Goal: Task Accomplishment & Management: Use online tool/utility

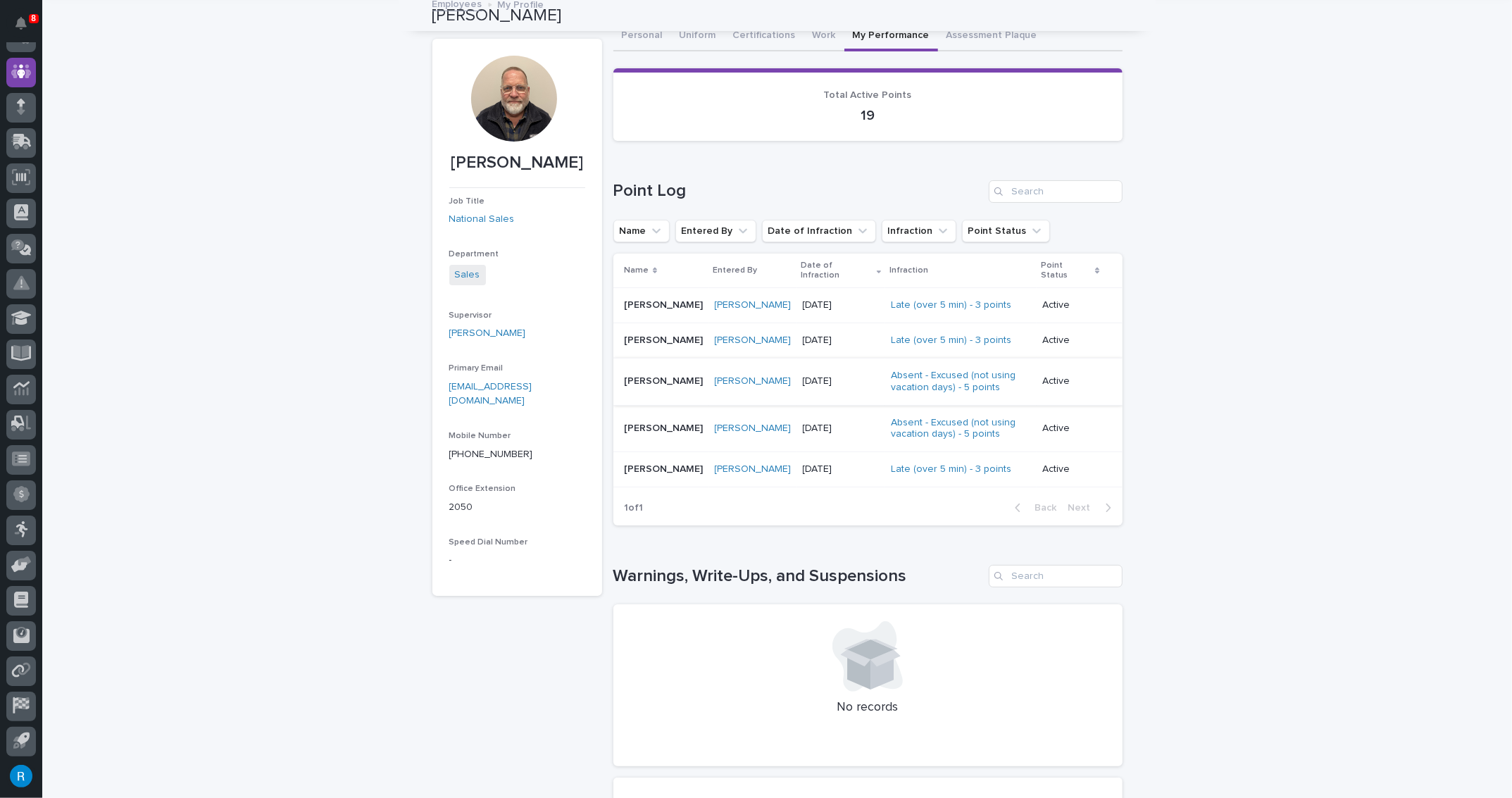
scroll to position [84, 0]
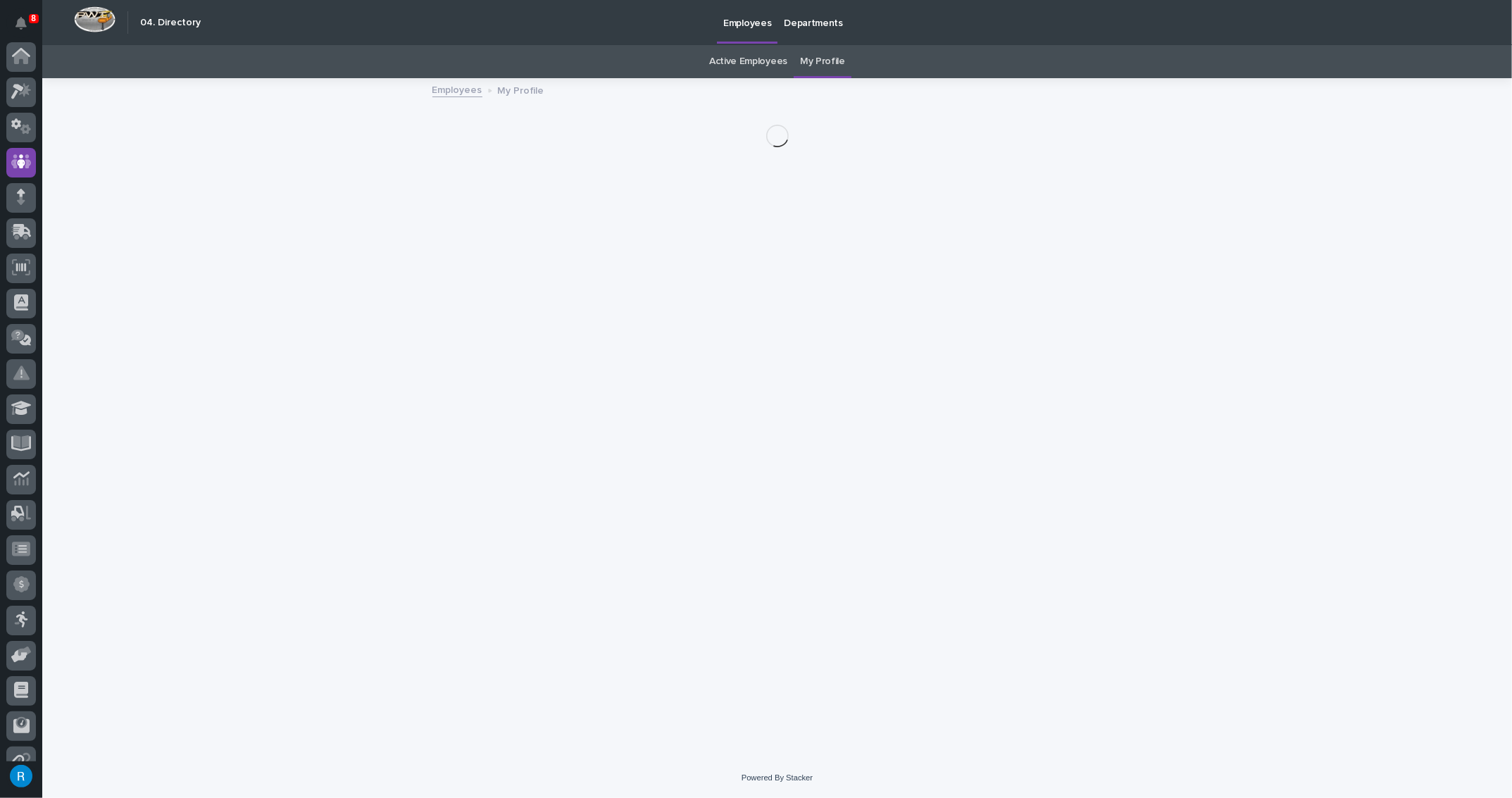
scroll to position [91, 0]
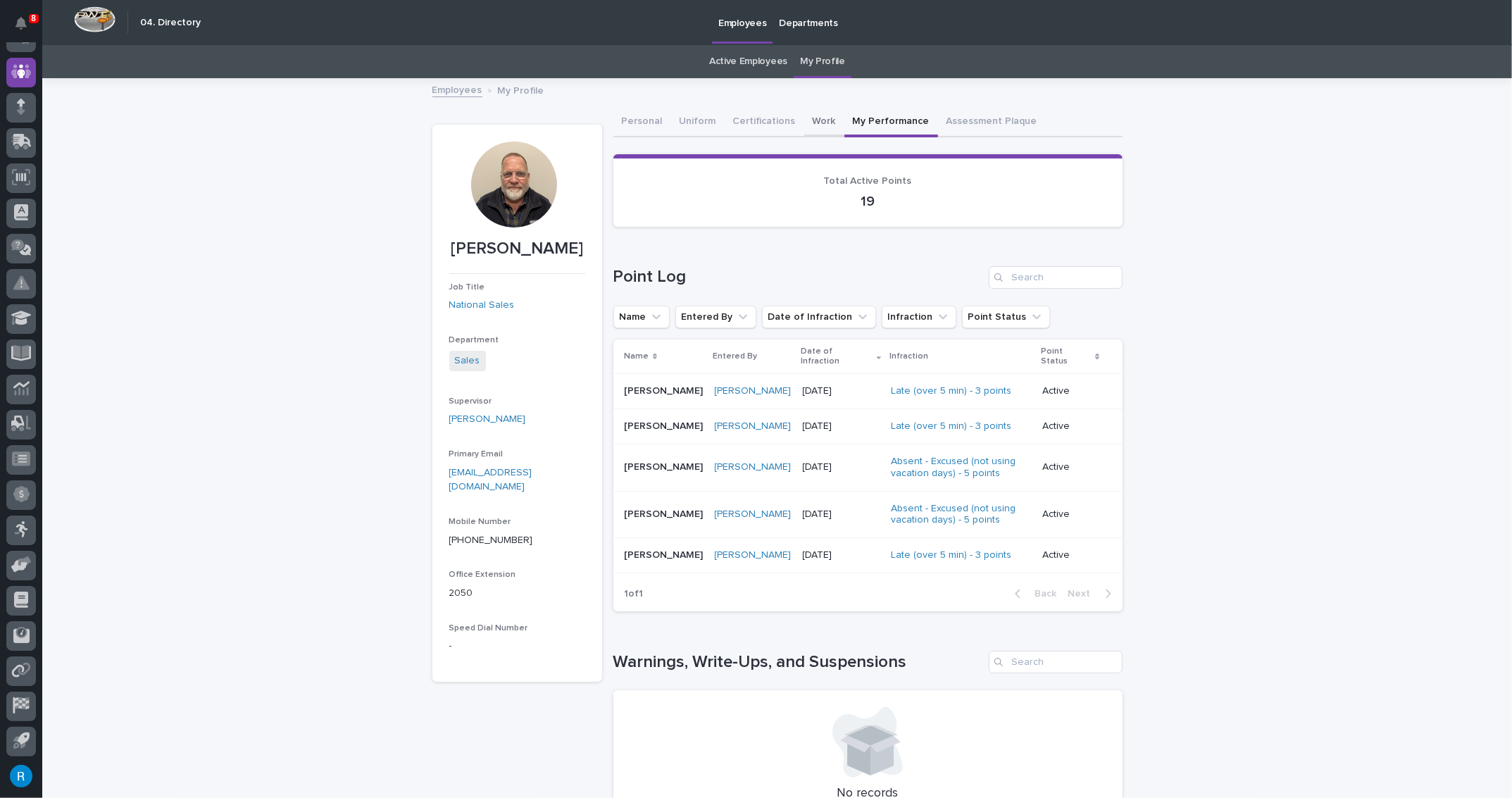
click at [810, 122] on button "Work" at bounding box center [824, 122] width 40 height 29
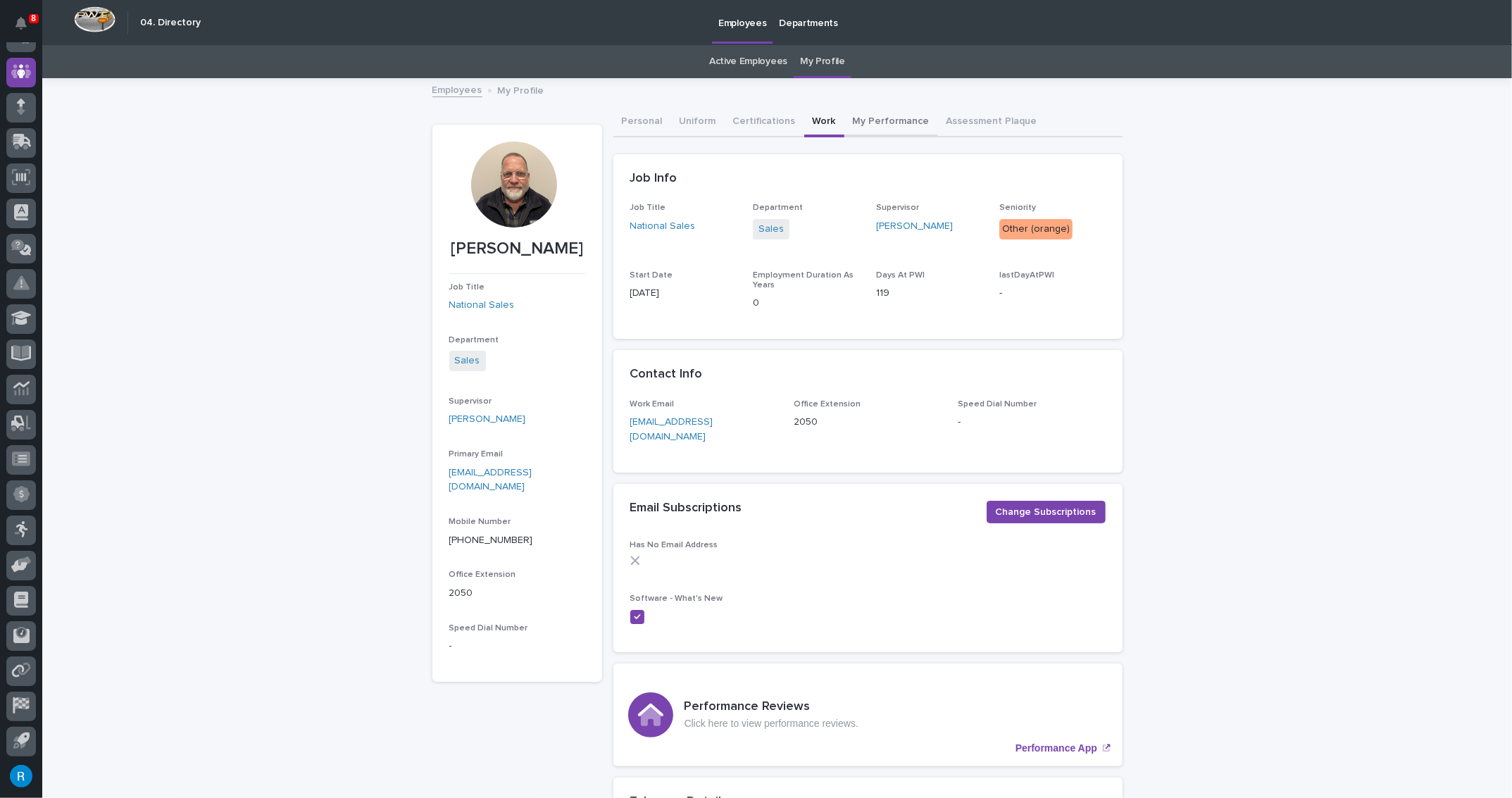
click at [876, 117] on button "My Performance" at bounding box center [891, 122] width 94 height 29
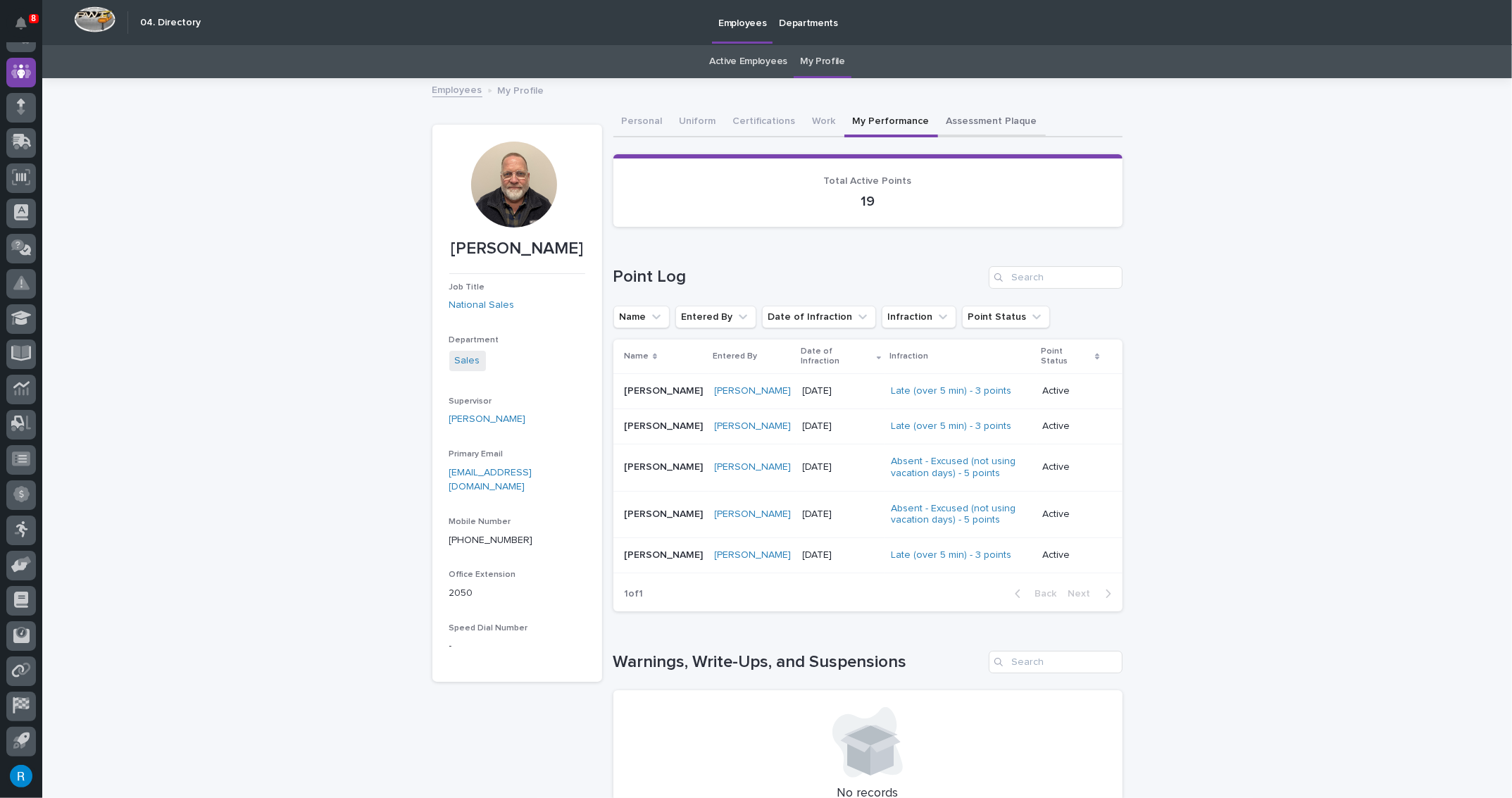
click at [946, 119] on button "Assessment Plaque" at bounding box center [992, 122] width 108 height 29
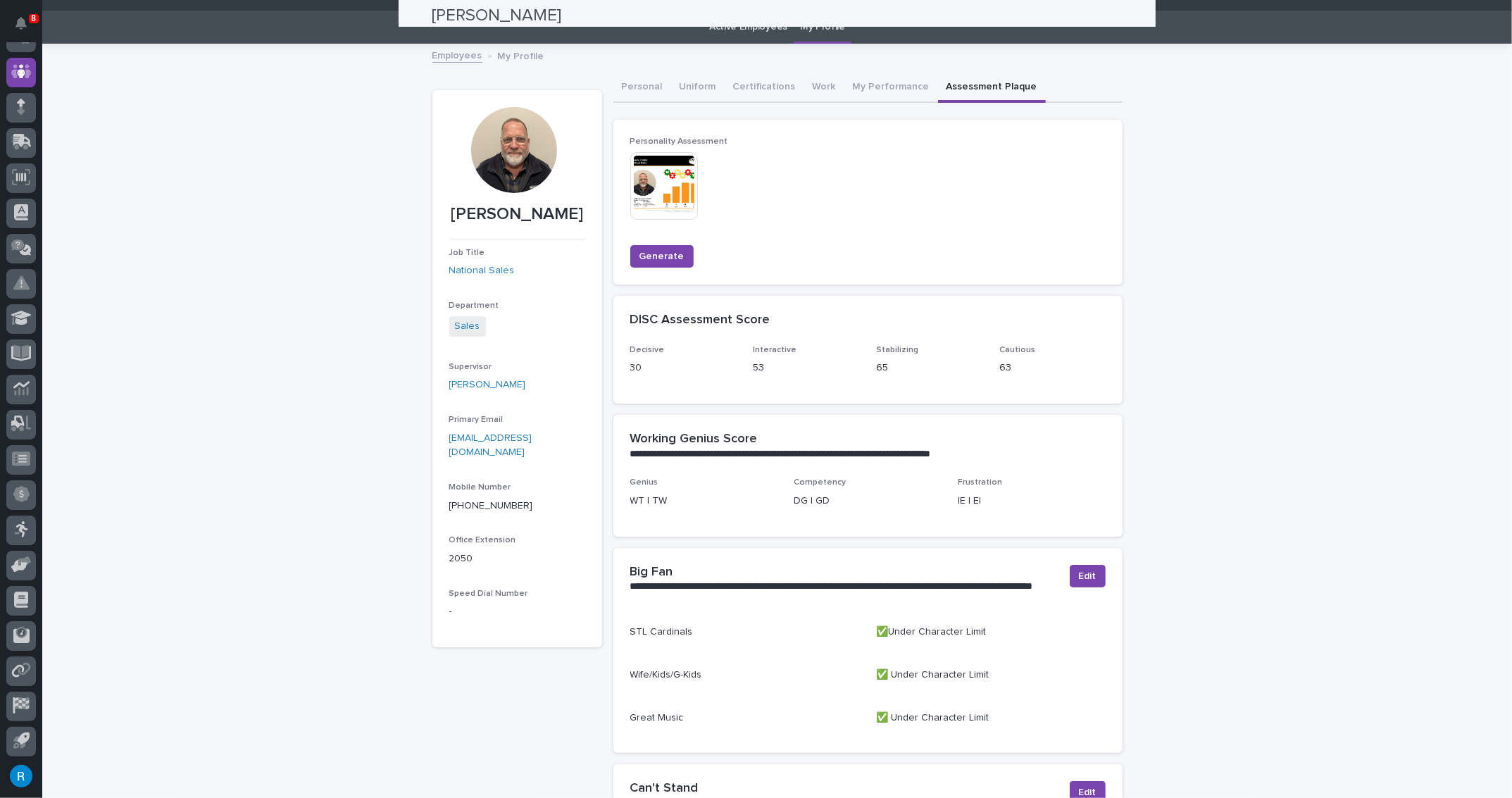
scroll to position [7, 0]
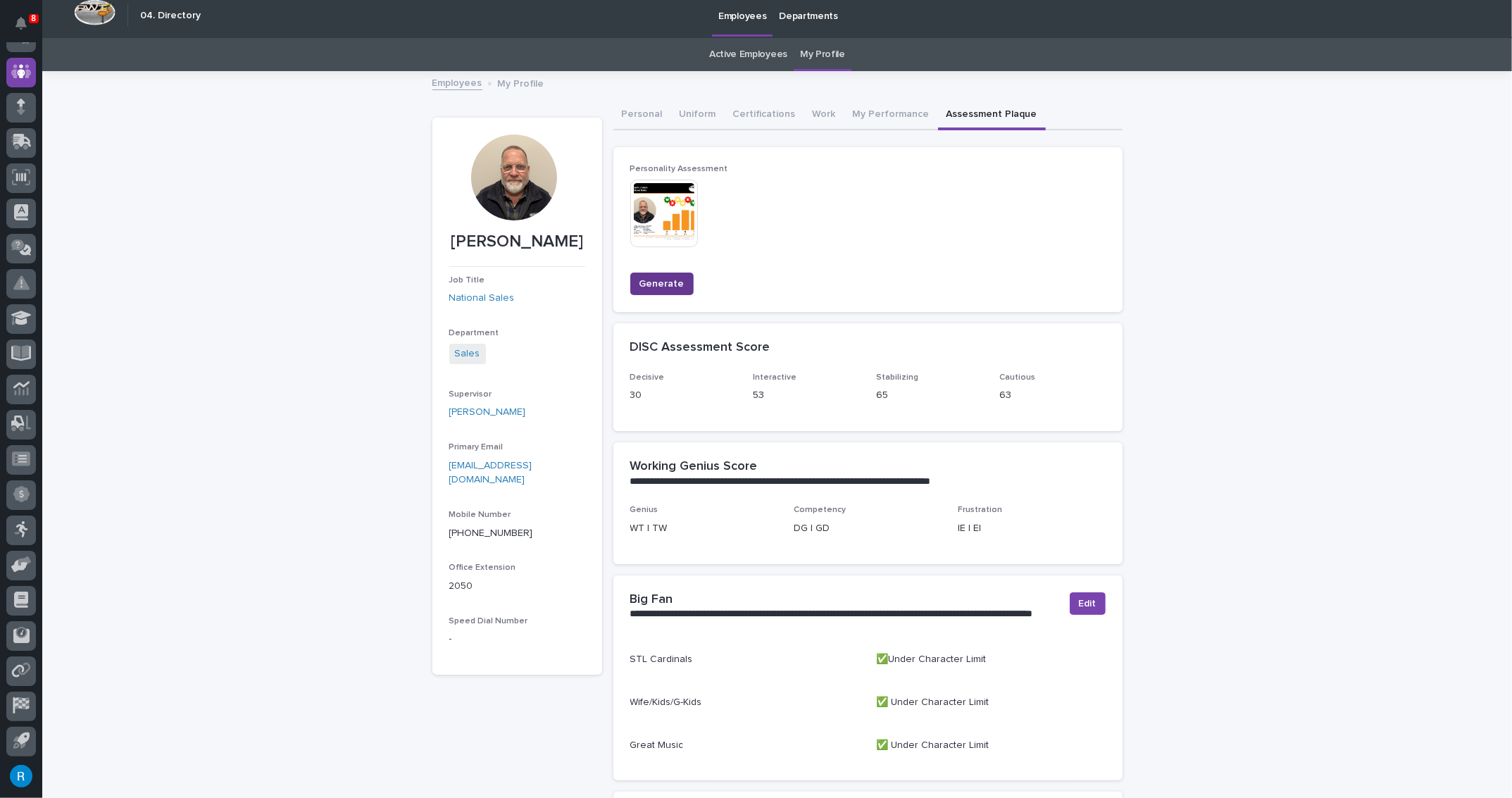
click at [658, 288] on span "Generate" at bounding box center [662, 284] width 45 height 14
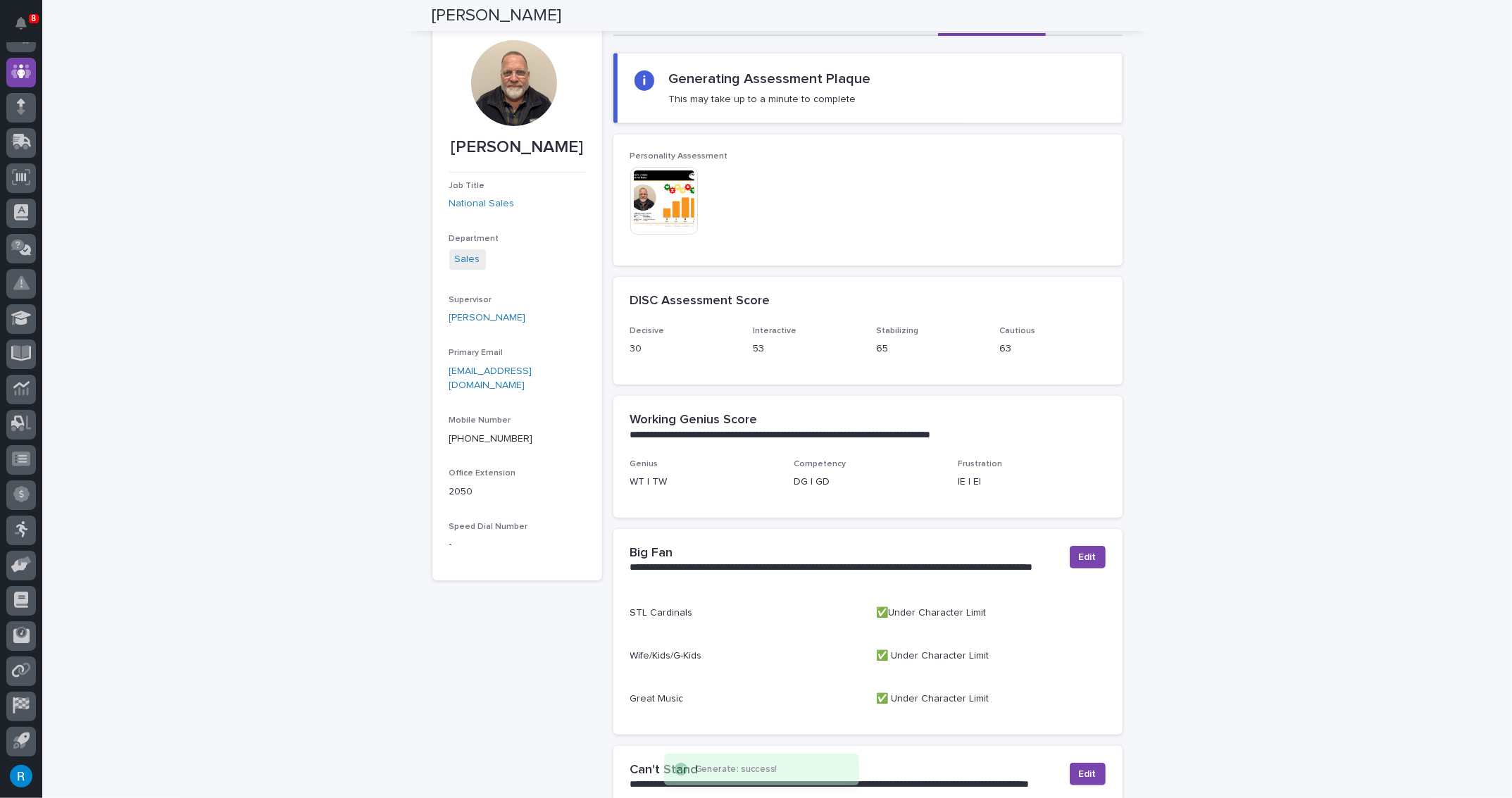
scroll to position [0, 0]
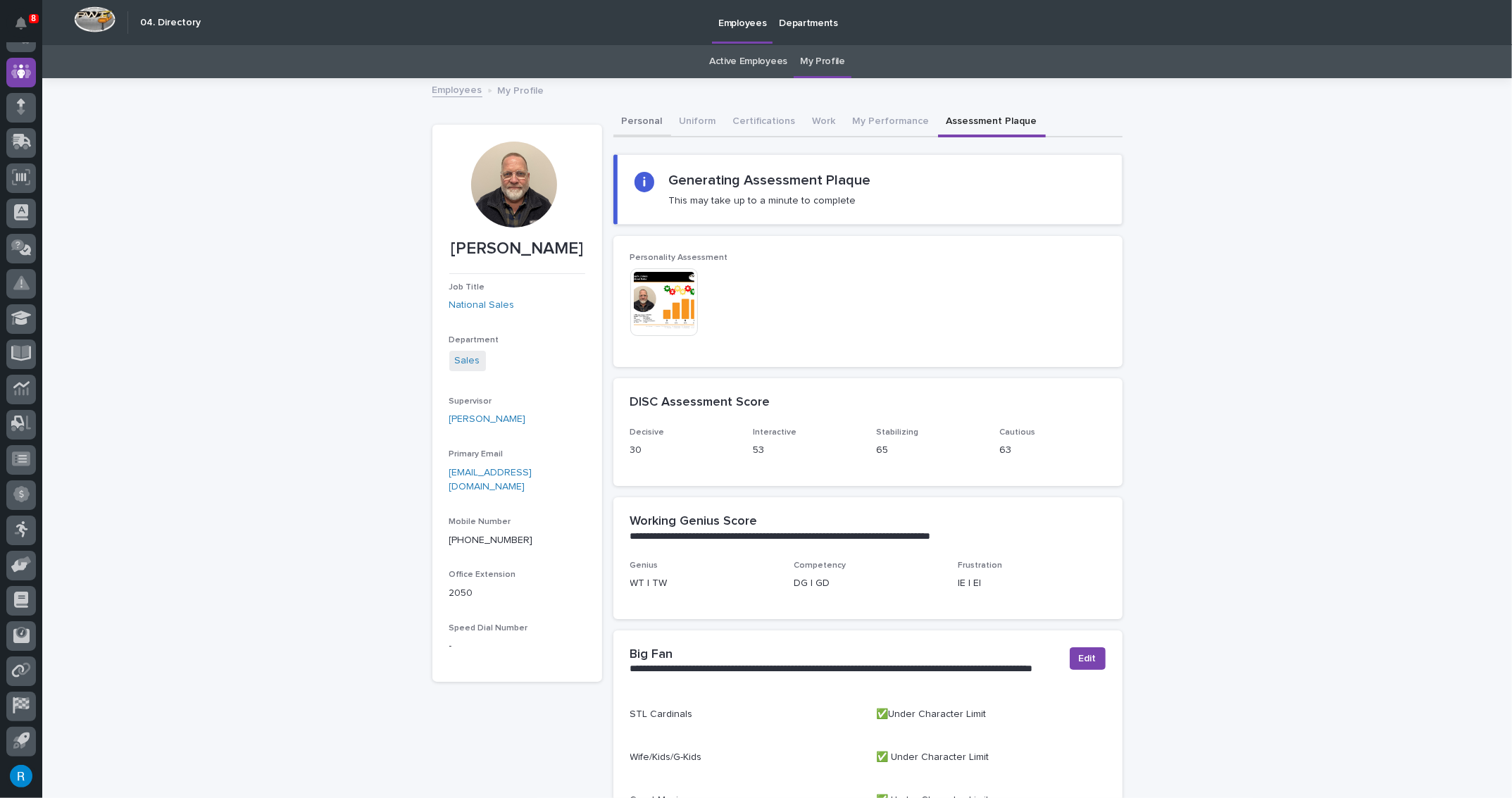
click at [636, 125] on button "Personal" at bounding box center [642, 122] width 58 height 29
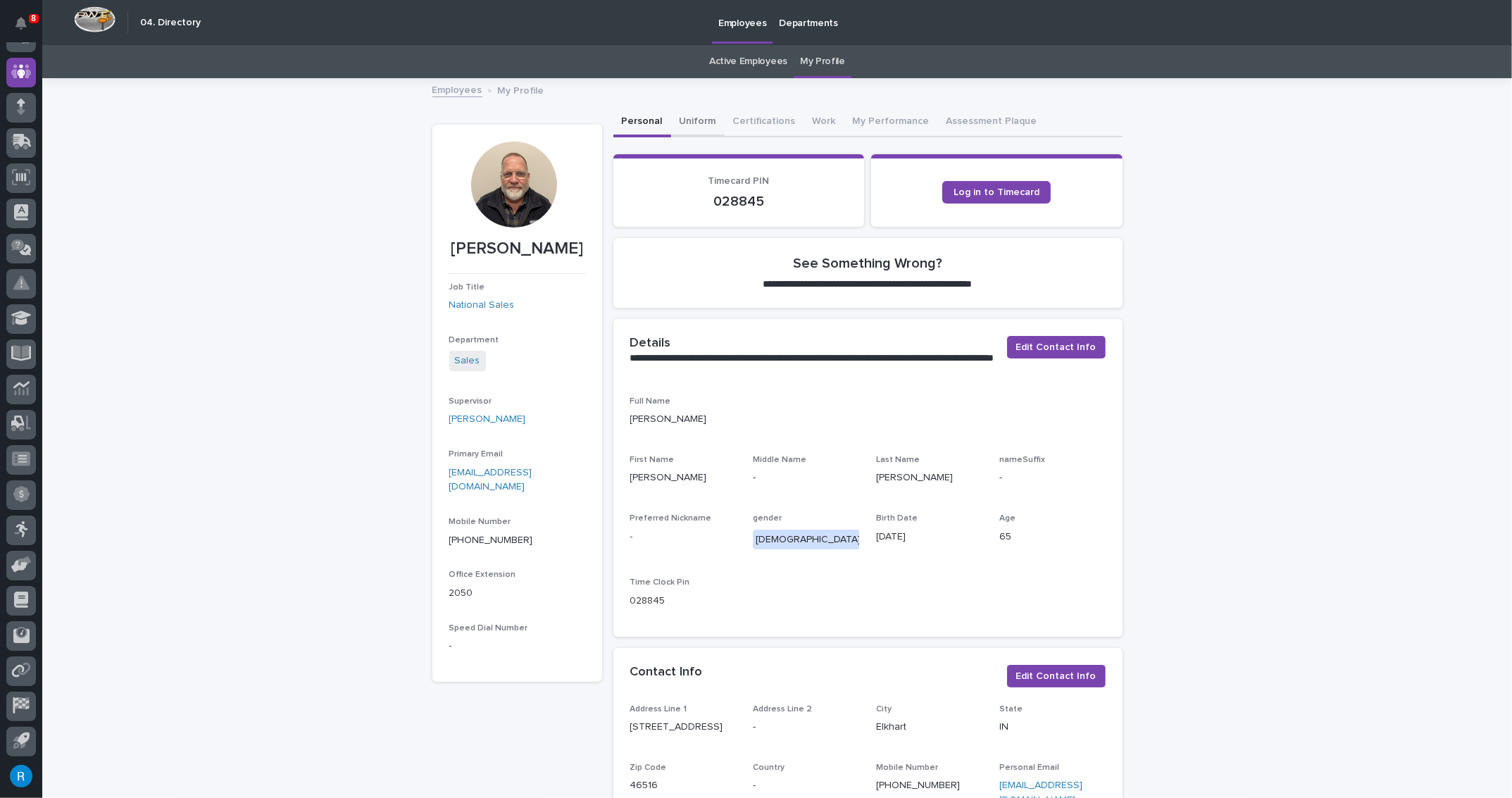
click at [691, 122] on button "Uniform" at bounding box center [698, 122] width 53 height 29
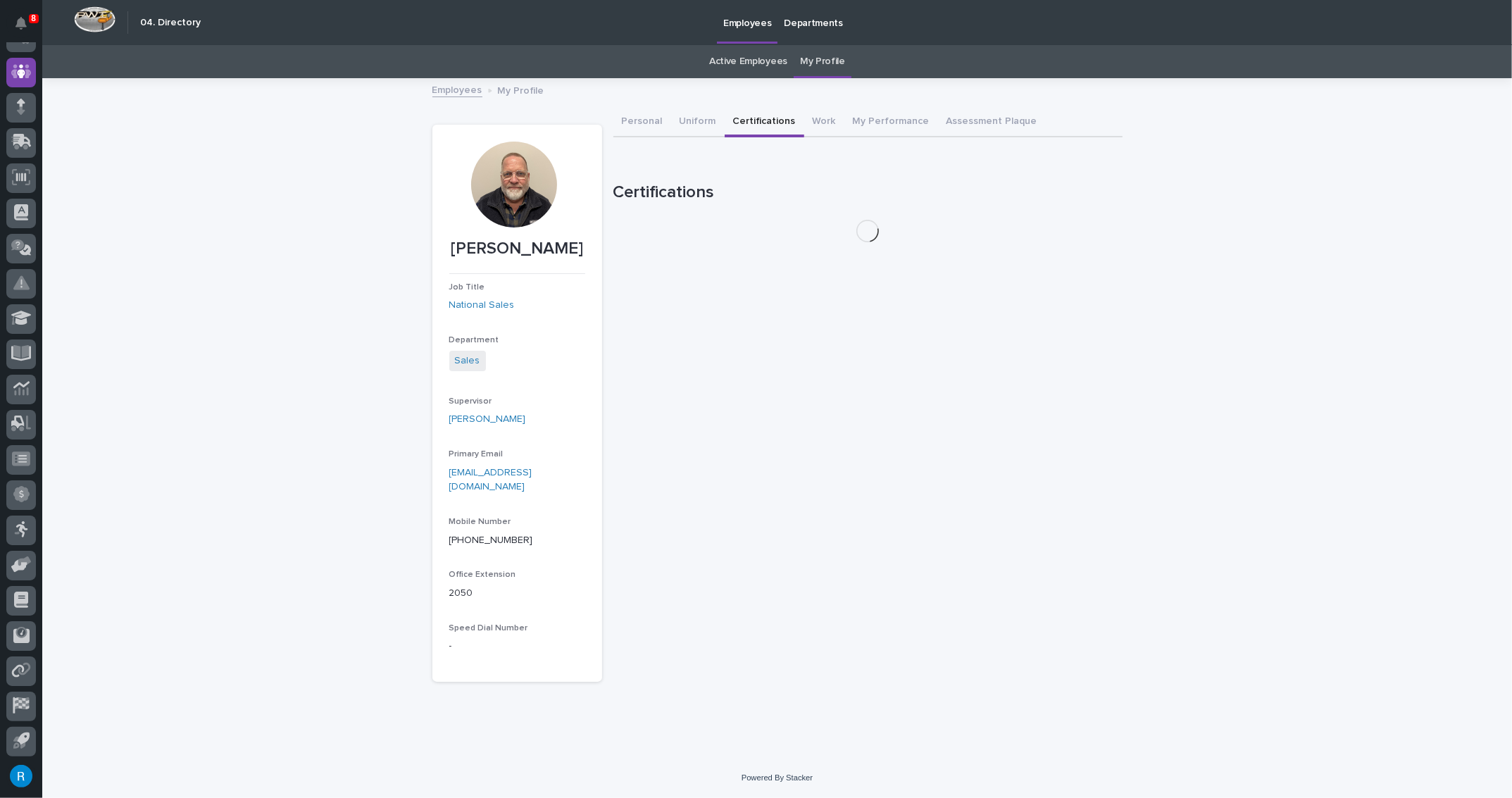
click at [765, 124] on button "Certifications" at bounding box center [764, 122] width 79 height 29
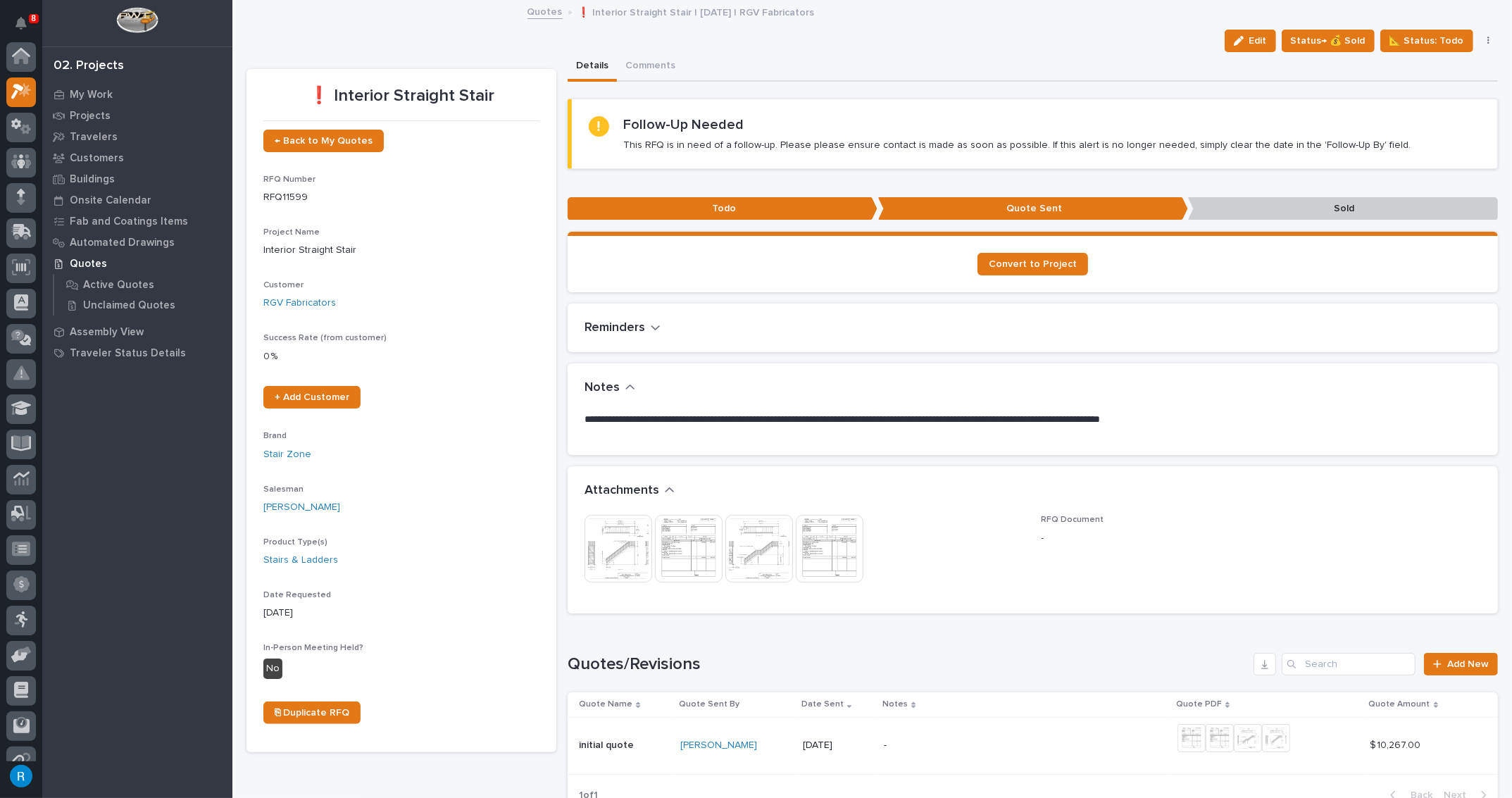
scroll to position [34, 0]
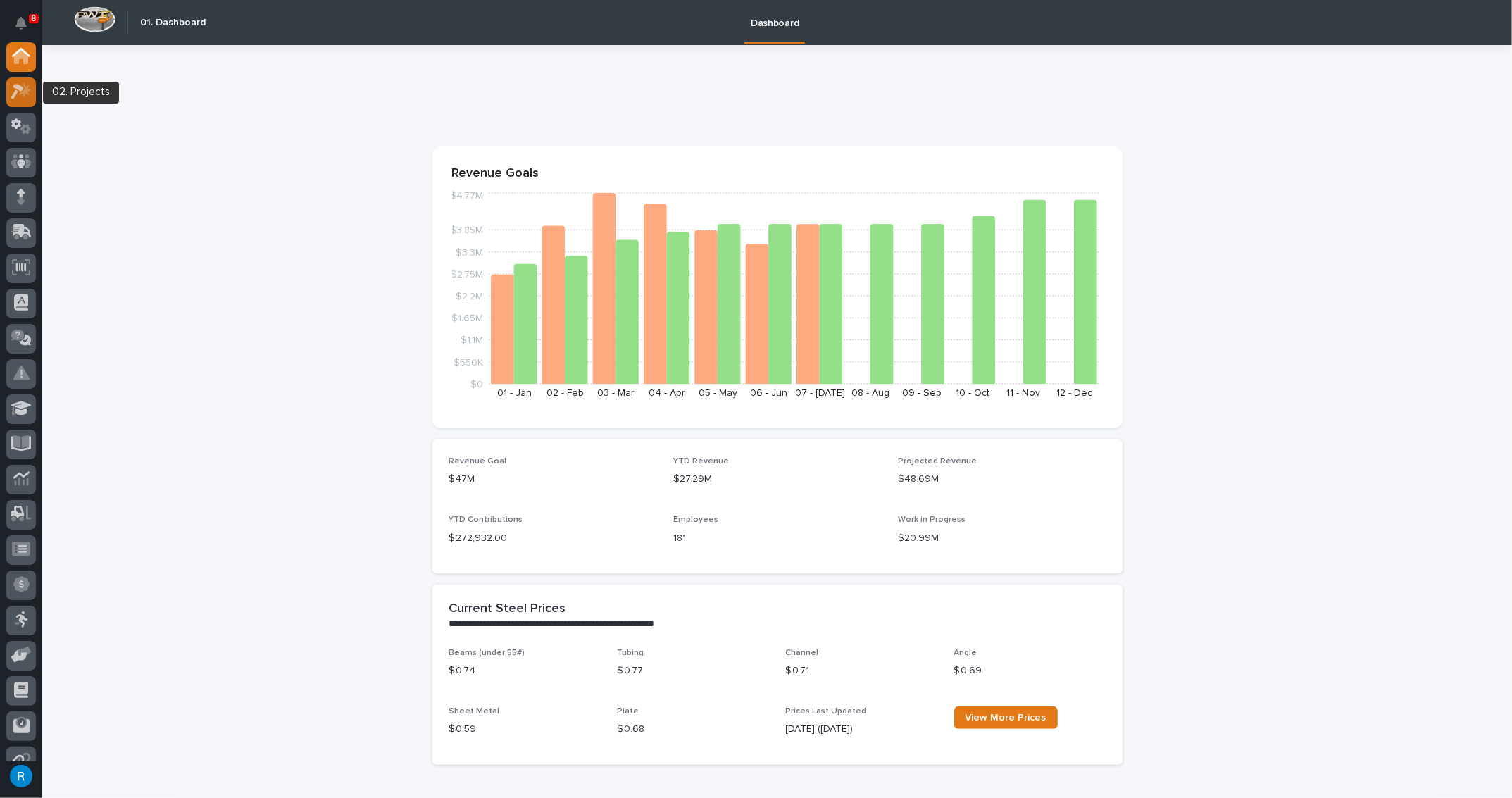
click at [21, 88] on icon at bounding box center [17, 92] width 13 height 16
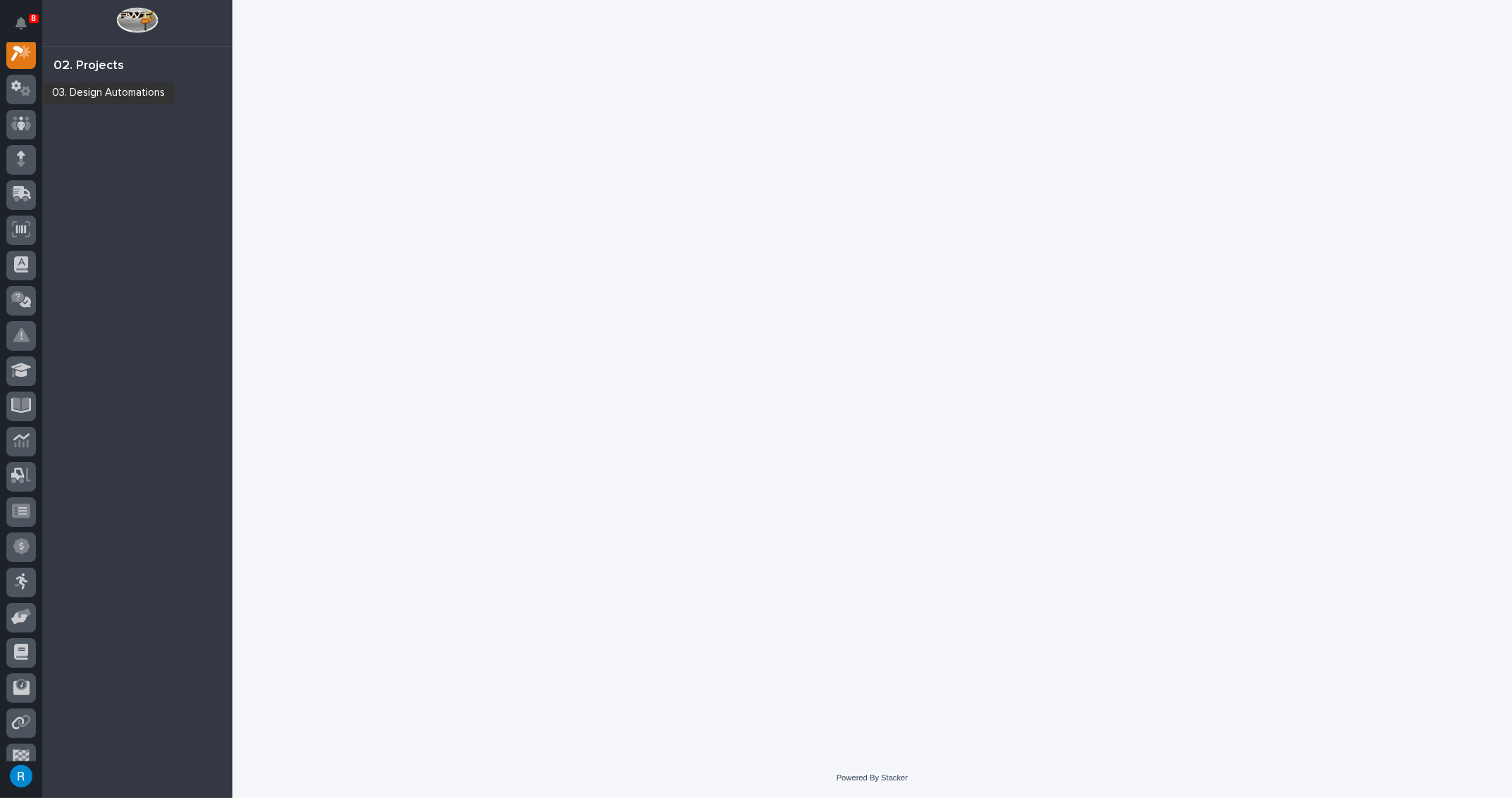
scroll to position [34, 0]
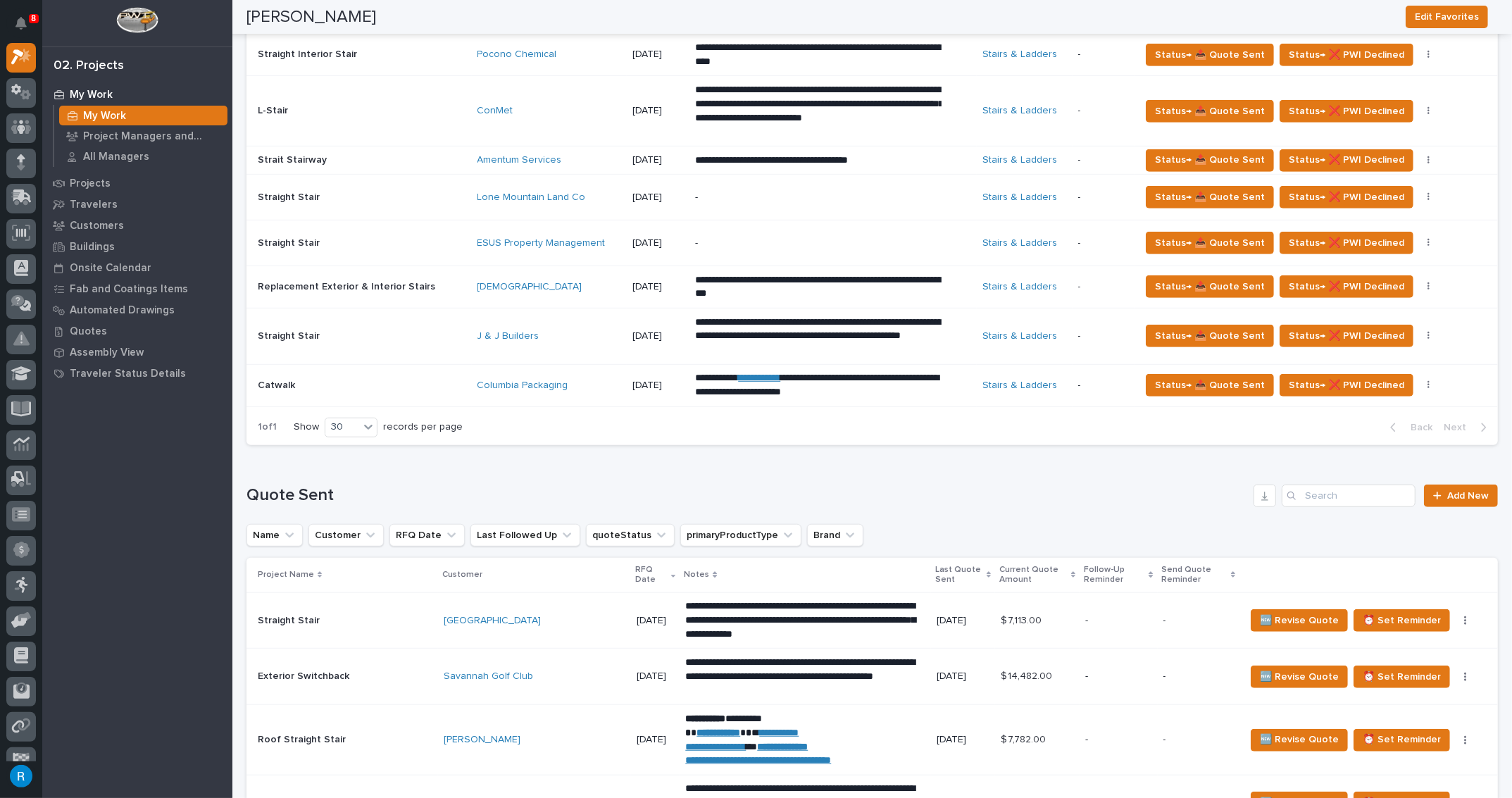
scroll to position [832, 0]
click at [21, 94] on icon at bounding box center [25, 95] width 10 height 10
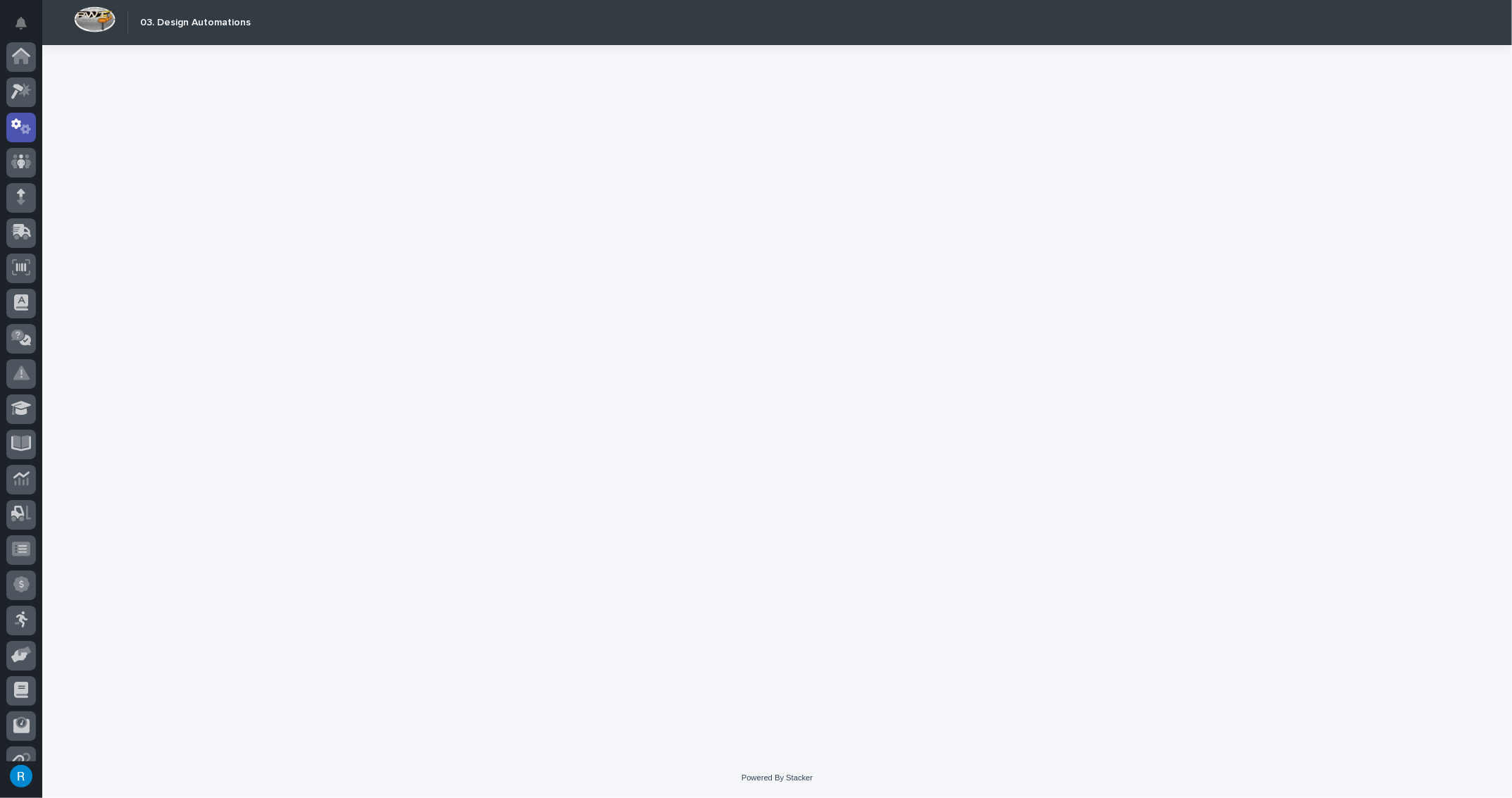
scroll to position [70, 0]
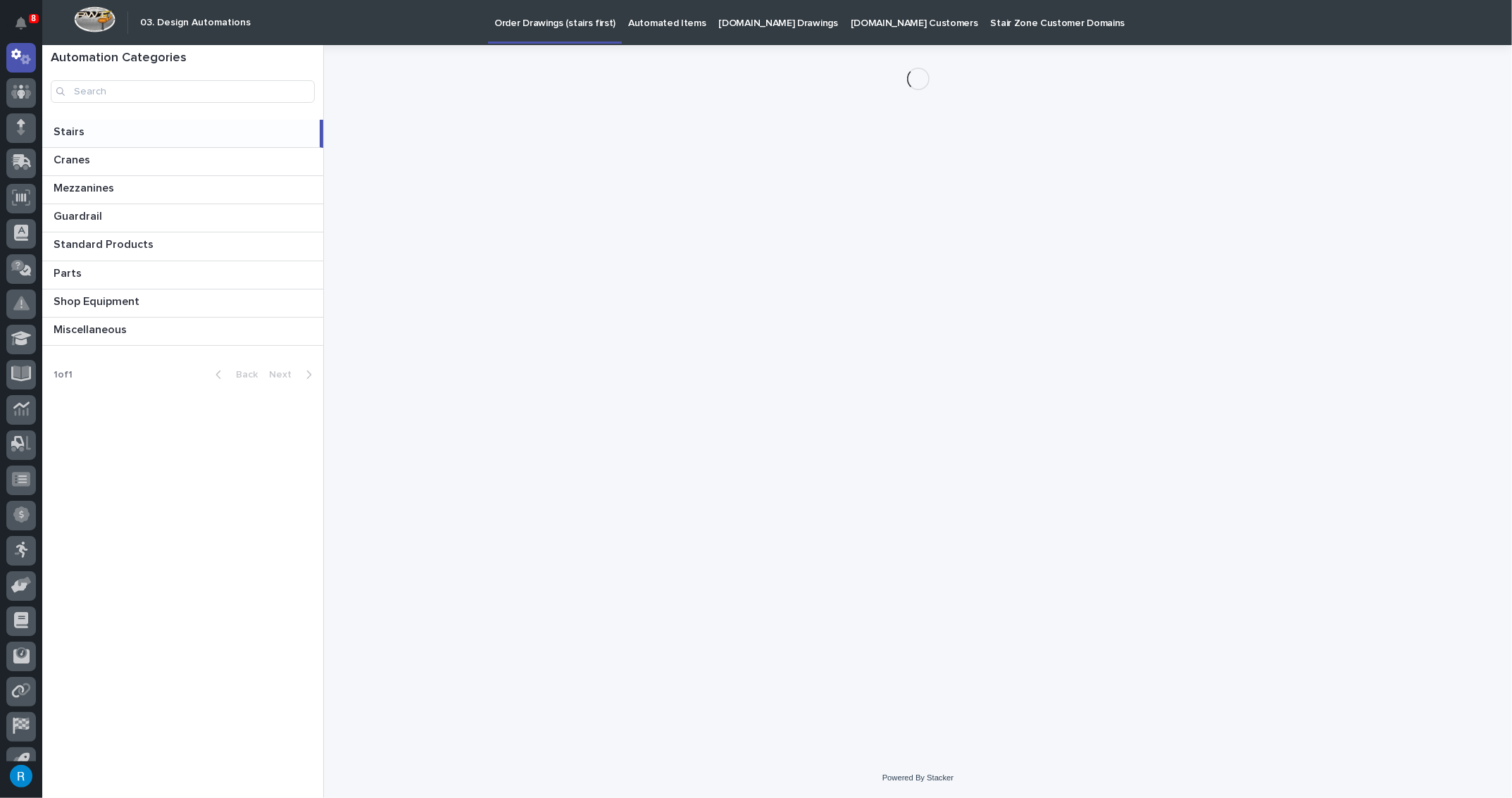
click at [532, 21] on p "Order Drawings (stairs first)" at bounding box center [555, 14] width 121 height 29
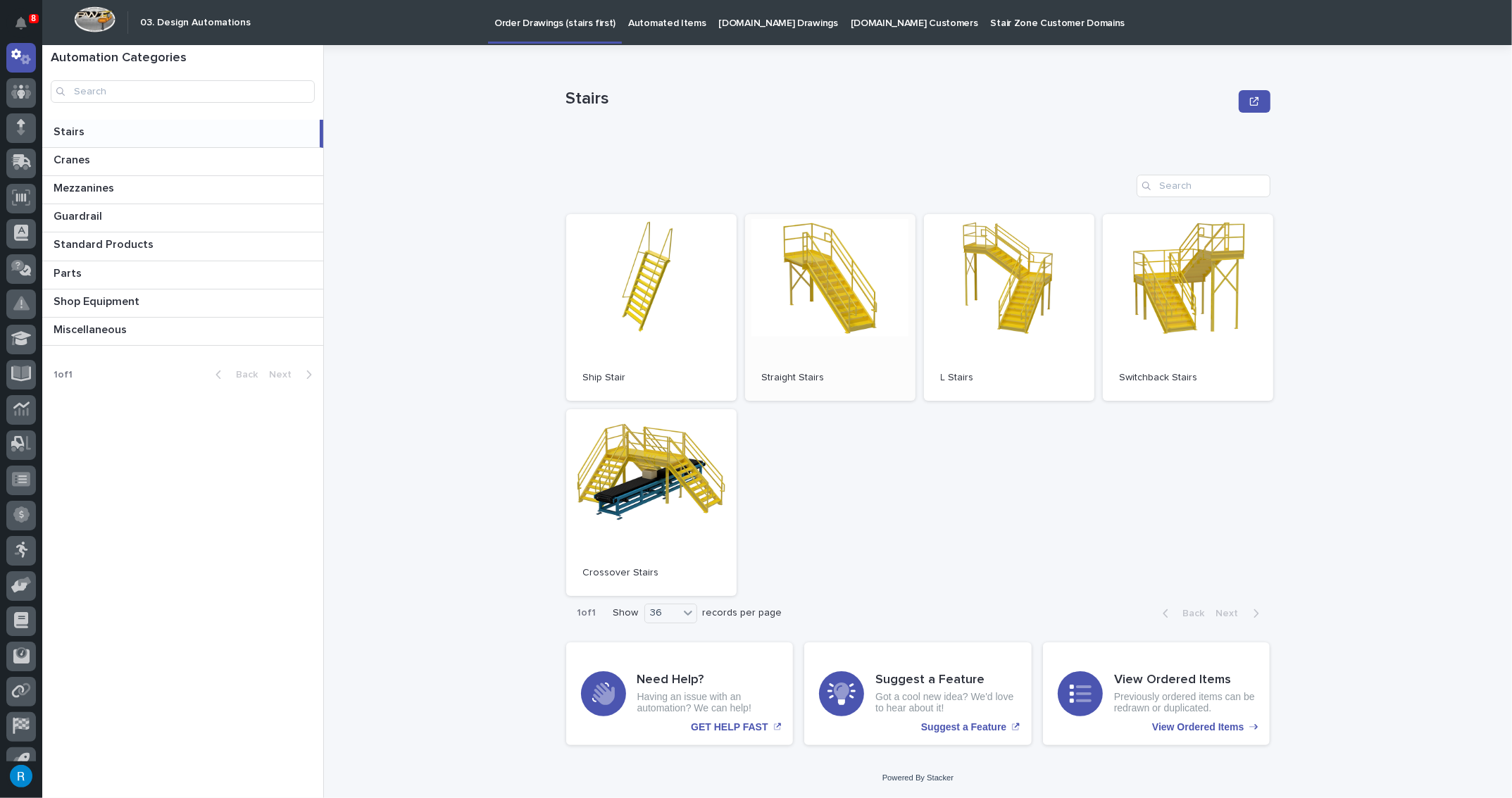
click at [833, 325] on link "Open" at bounding box center [830, 307] width 171 height 187
